Goal: Transaction & Acquisition: Purchase product/service

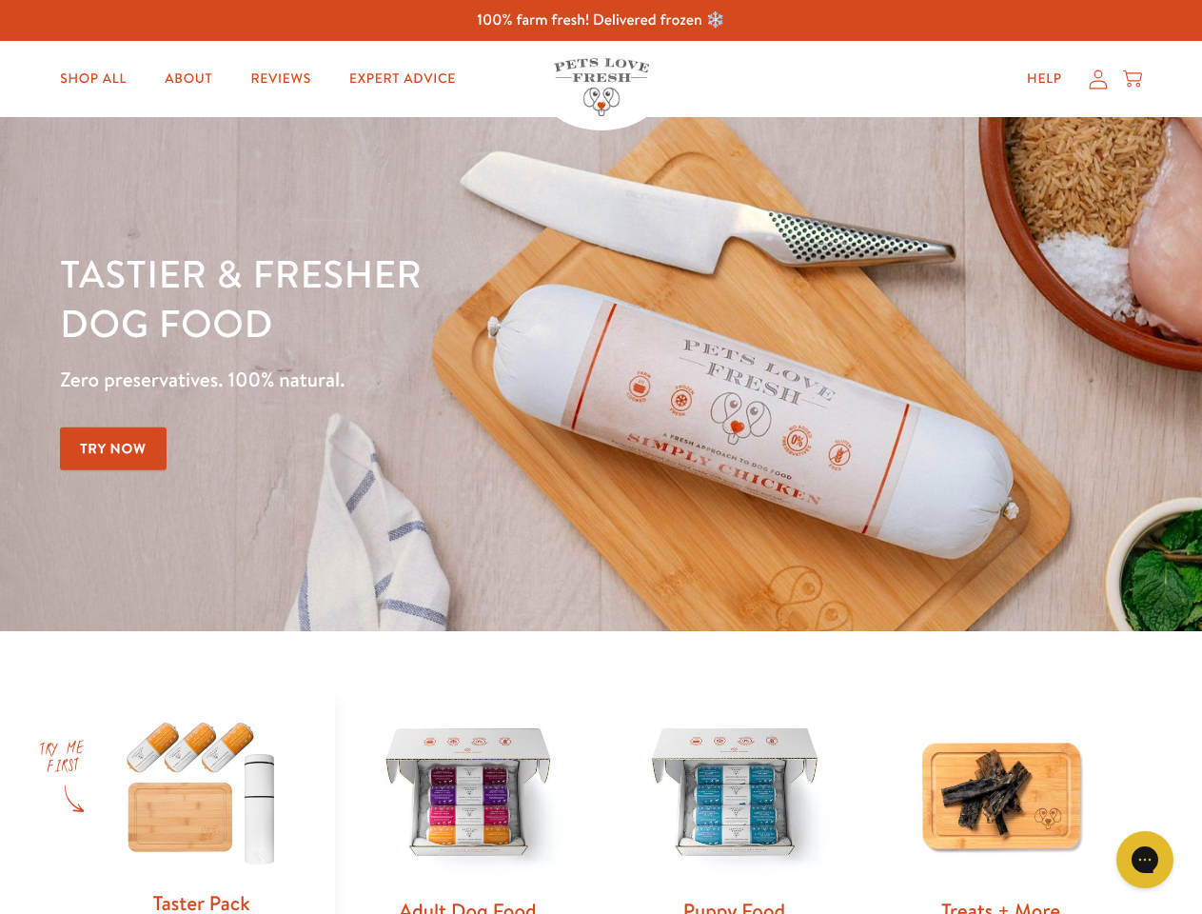
click at [601, 457] on div "Tastier & fresher dog food Zero preservatives. 100% natural. Try Now" at bounding box center [420, 373] width 721 height 251
click at [1145, 859] on icon "Gorgias live chat" at bounding box center [1144, 859] width 18 height 18
